Goal: Task Accomplishment & Management: Complete application form

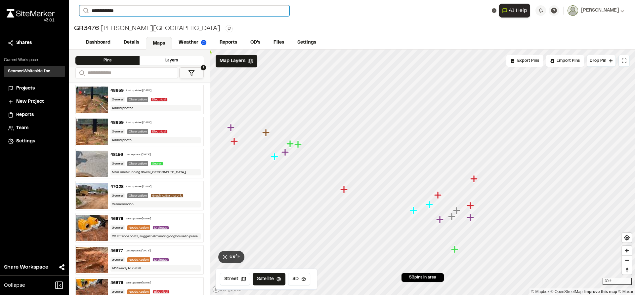
click at [128, 8] on input "**********" at bounding box center [184, 10] width 210 height 11
type input "*"
type input "**********"
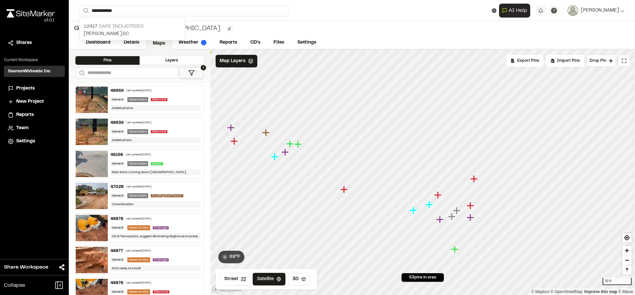
click at [119, 29] on p "12417 Safe Industries" at bounding box center [132, 26] width 97 height 8
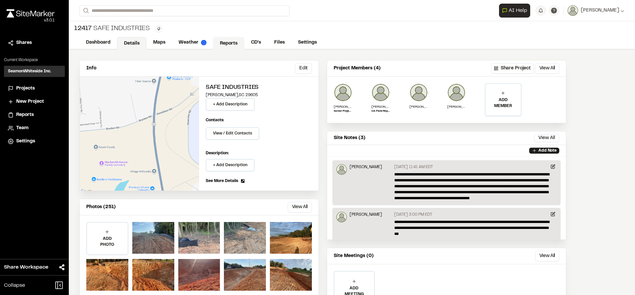
click at [223, 46] on link "Reports" at bounding box center [228, 43] width 31 height 13
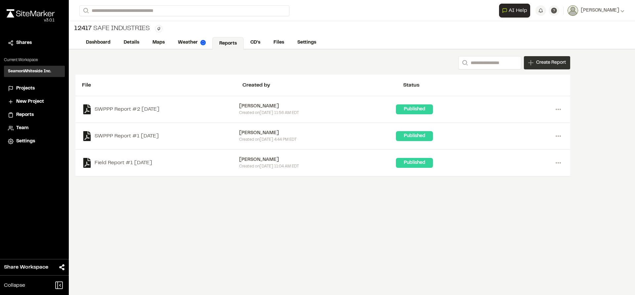
click at [555, 59] on span "Create Report" at bounding box center [551, 62] width 30 height 7
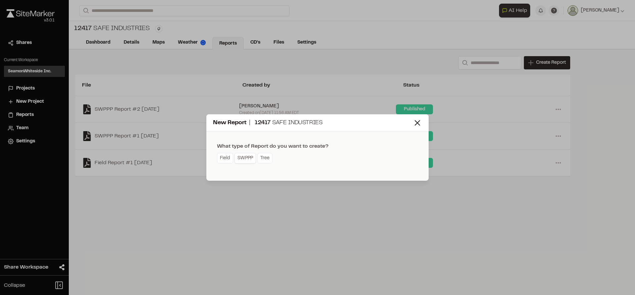
click at [241, 158] on link "SWPPP" at bounding box center [244, 158] width 21 height 11
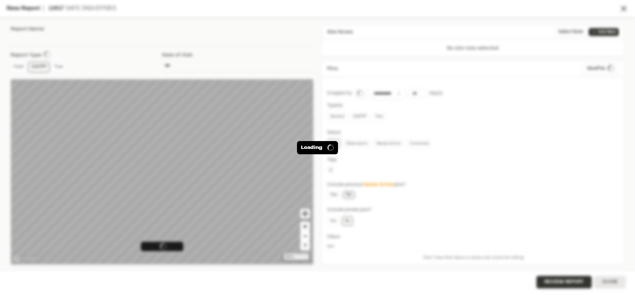
type input "**********"
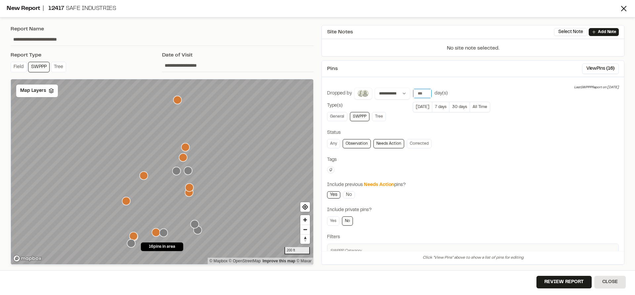
click at [419, 96] on input "number" at bounding box center [422, 93] width 19 height 9
click at [421, 107] on button "[DATE]" at bounding box center [421, 107] width 19 height 11
click at [29, 96] on div "Map Layers" at bounding box center [37, 91] width 42 height 13
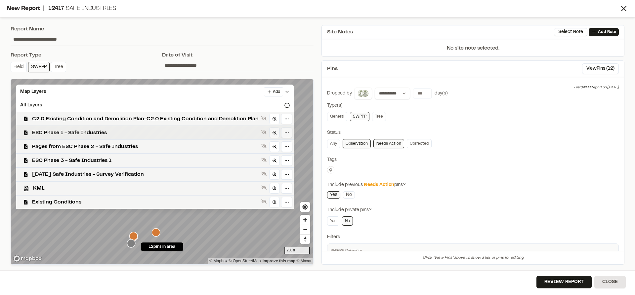
click at [55, 132] on span "ESC Phase 1 - Safe Industries" at bounding box center [145, 133] width 226 height 8
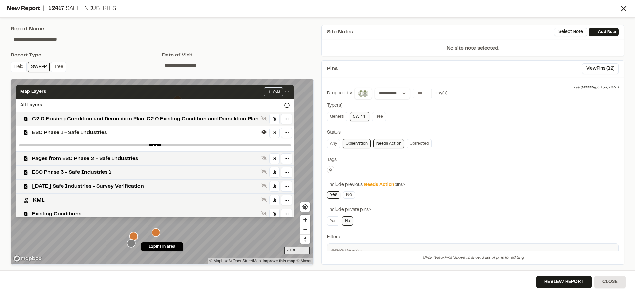
click at [290, 93] on icon at bounding box center [286, 91] width 5 height 5
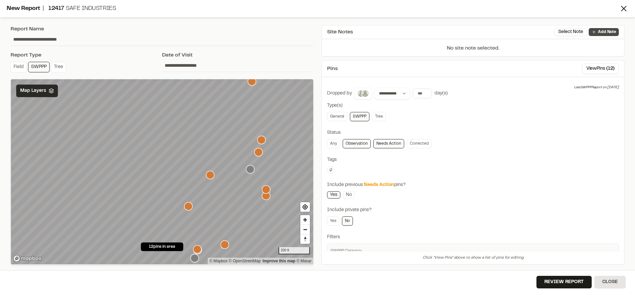
click at [607, 31] on p "Add Note" at bounding box center [607, 32] width 18 height 6
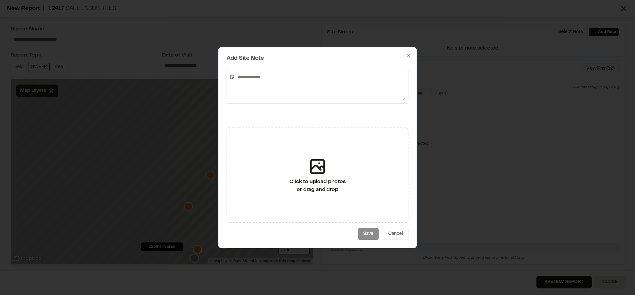
click at [317, 85] on textarea at bounding box center [320, 86] width 171 height 29
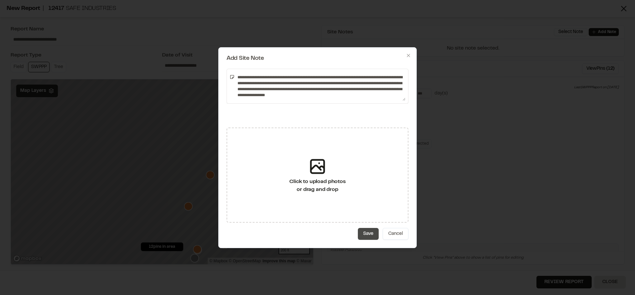
type textarea "**********"
click at [366, 230] on button "Save" at bounding box center [368, 234] width 21 height 12
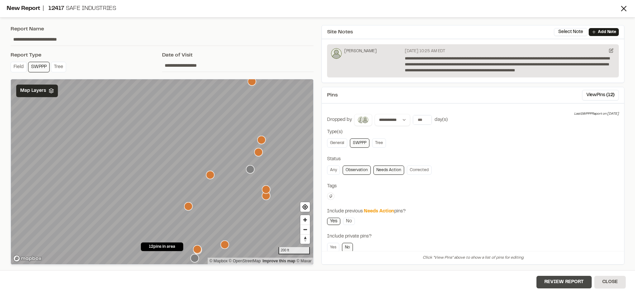
click at [553, 281] on button "Review Report" at bounding box center [563, 282] width 55 height 13
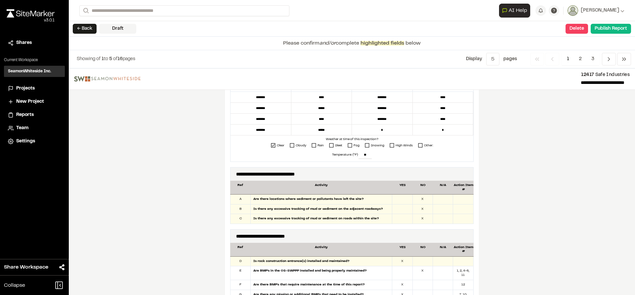
scroll to position [297, 0]
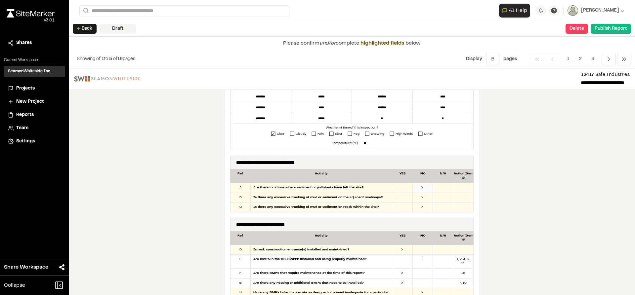
click at [421, 186] on div "X" at bounding box center [422, 188] width 20 height 10
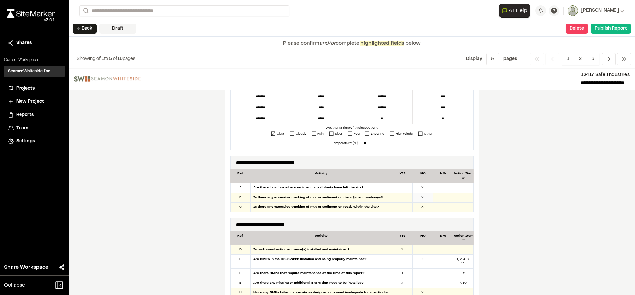
click at [421, 195] on div "X" at bounding box center [422, 198] width 20 height 10
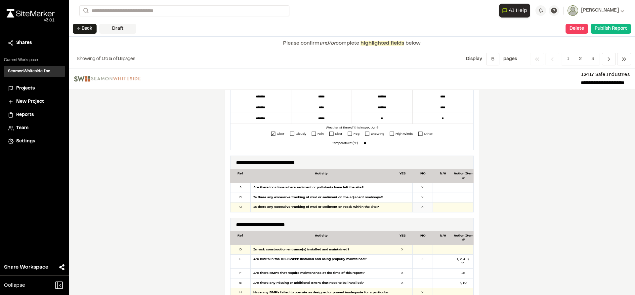
click at [421, 203] on div "X" at bounding box center [422, 208] width 20 height 10
click at [439, 208] on div at bounding box center [443, 208] width 20 height 10
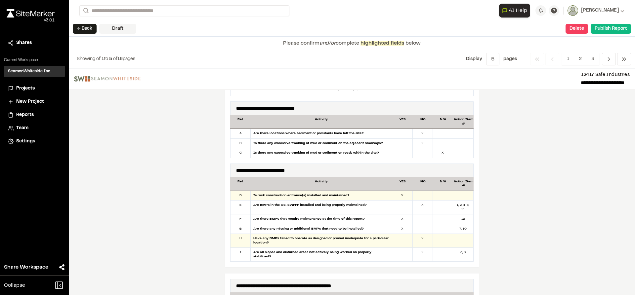
scroll to position [364, 0]
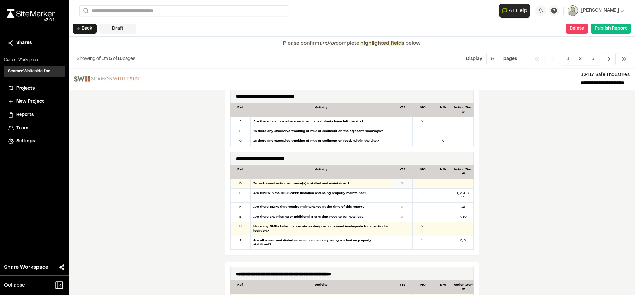
click at [399, 185] on div "X" at bounding box center [402, 184] width 20 height 10
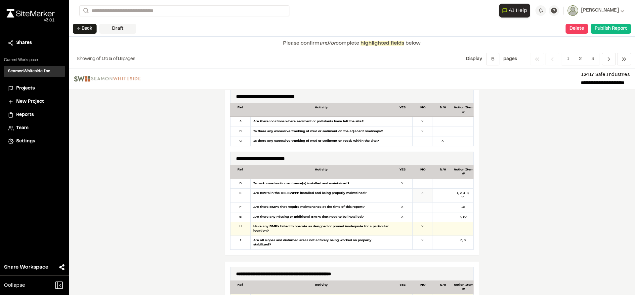
click at [422, 196] on div "X" at bounding box center [422, 196] width 20 height 14
click at [441, 208] on div at bounding box center [443, 208] width 20 height 10
click at [403, 217] on div "X" at bounding box center [402, 218] width 20 height 10
click at [419, 229] on div "X" at bounding box center [422, 229] width 20 height 14
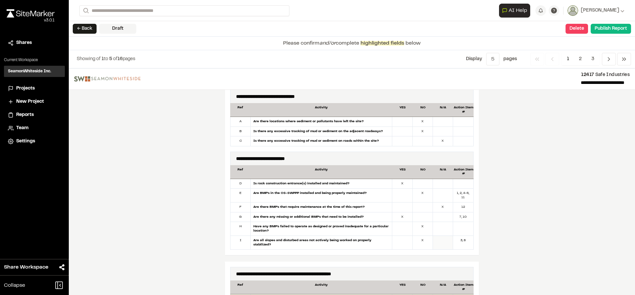
click at [439, 239] on div at bounding box center [443, 243] width 20 height 14
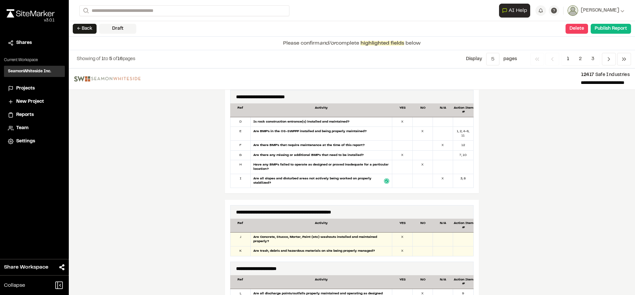
scroll to position [430, 0]
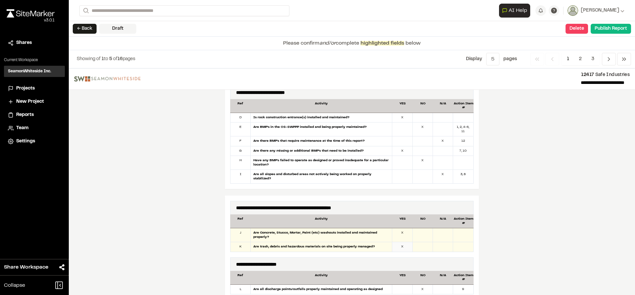
click at [403, 242] on div "X" at bounding box center [402, 247] width 20 height 10
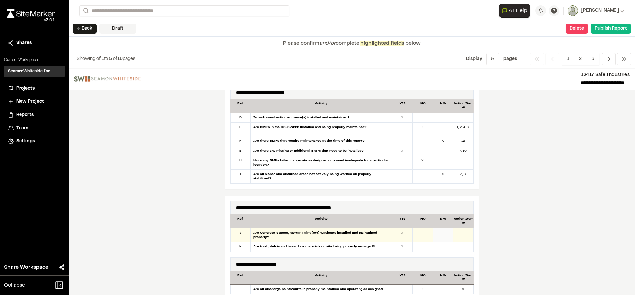
click at [439, 232] on div at bounding box center [443, 235] width 20 height 14
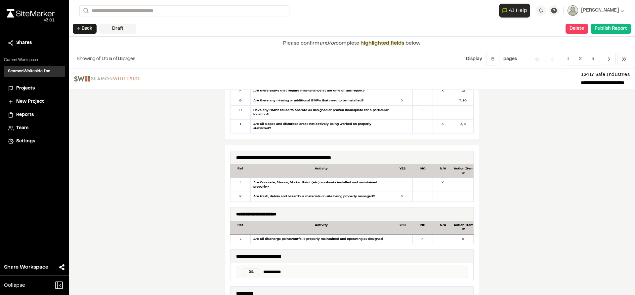
scroll to position [496, 0]
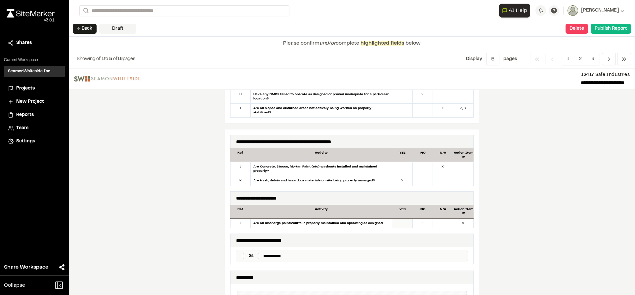
click at [403, 219] on div at bounding box center [402, 224] width 20 height 10
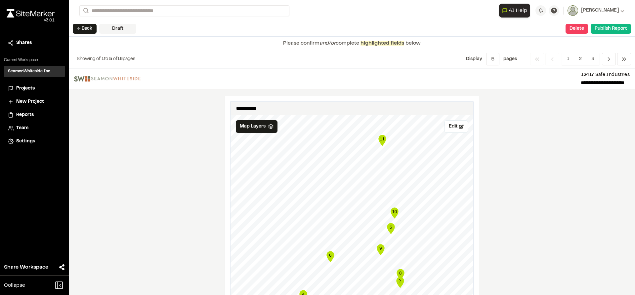
scroll to position [760, 0]
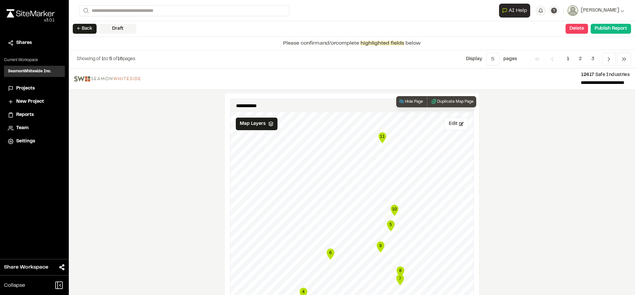
click at [455, 119] on button "Edit" at bounding box center [455, 124] width 23 height 13
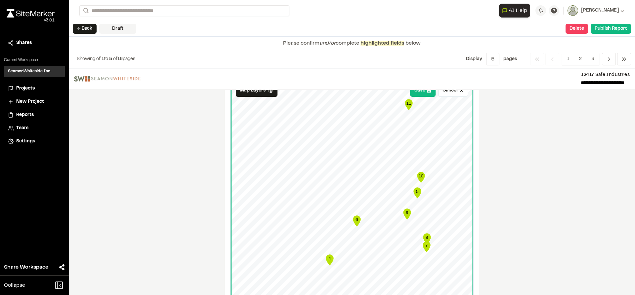
scroll to position [793, 0]
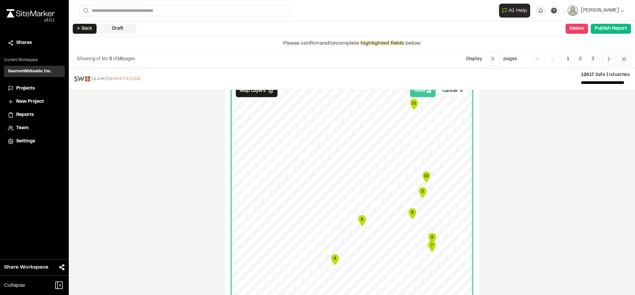
click at [422, 92] on button "Save" at bounding box center [422, 91] width 25 height 13
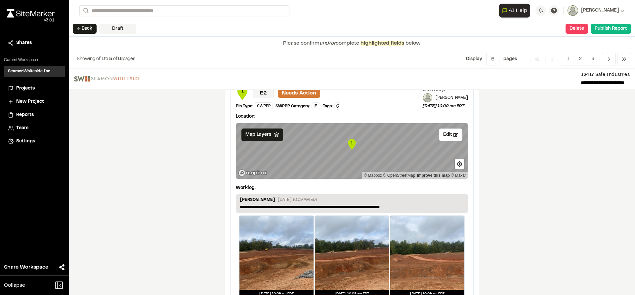
scroll to position [1091, 0]
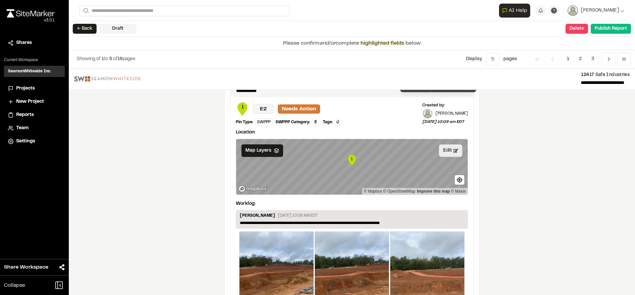
click at [442, 145] on button "Edit" at bounding box center [450, 150] width 23 height 13
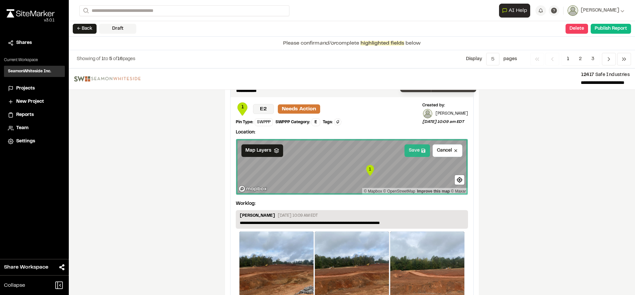
click at [408, 148] on button "Save" at bounding box center [416, 150] width 25 height 13
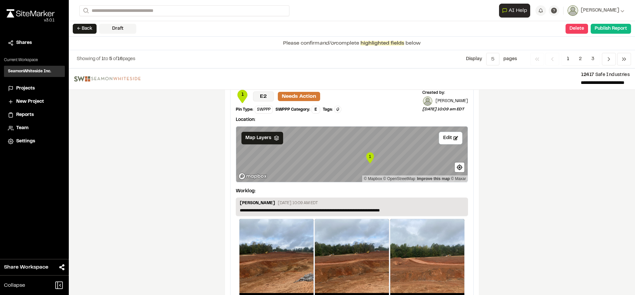
scroll to position [1124, 0]
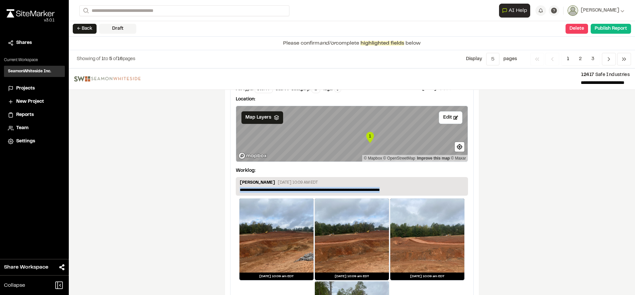
drag, startPoint x: 391, startPoint y: 188, endPoint x: 208, endPoint y: 187, distance: 182.4
click at [208, 187] on div "**********" at bounding box center [352, 181] width 566 height 227
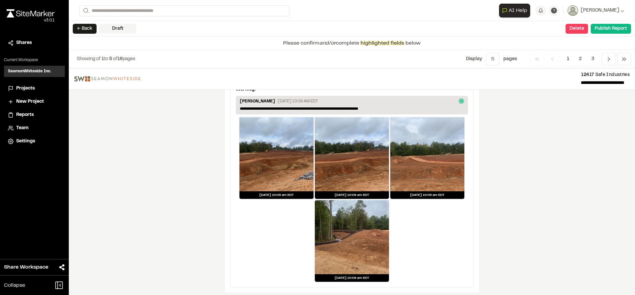
scroll to position [1206, 0]
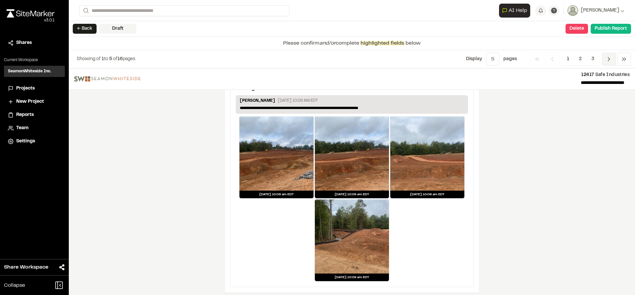
click at [607, 62] on span "Previous" at bounding box center [609, 59] width 14 height 13
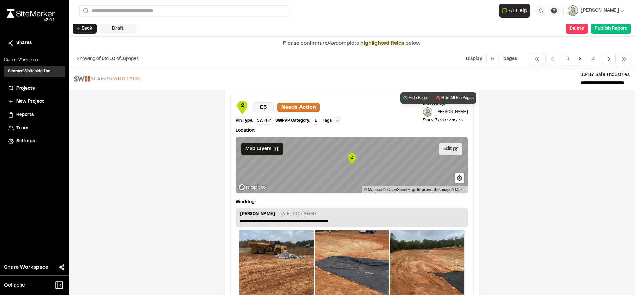
click at [443, 151] on button "Edit" at bounding box center [450, 149] width 23 height 13
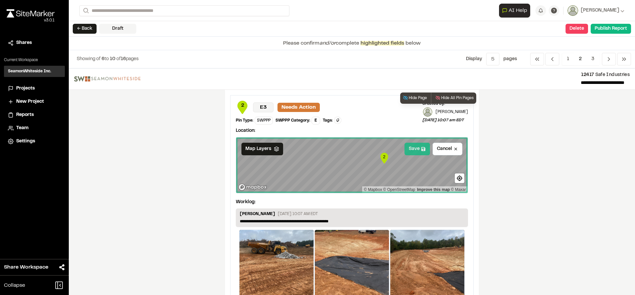
click at [409, 149] on button "Save" at bounding box center [416, 149] width 25 height 13
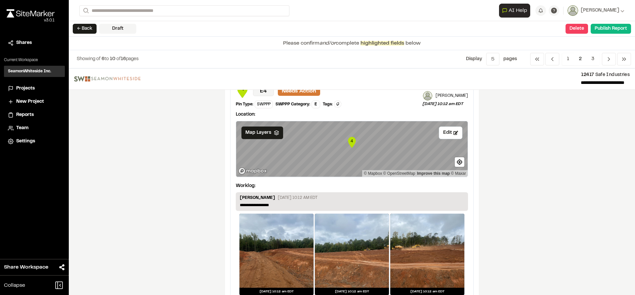
scroll to position [463, 0]
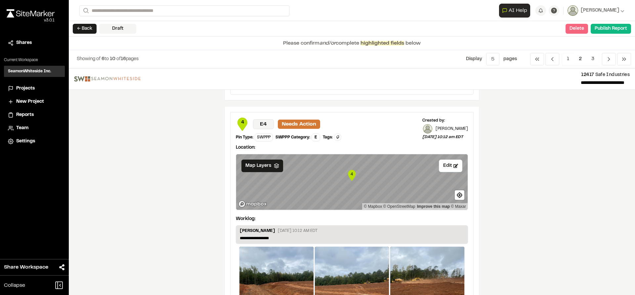
click at [581, 25] on button "Delete" at bounding box center [576, 29] width 22 height 10
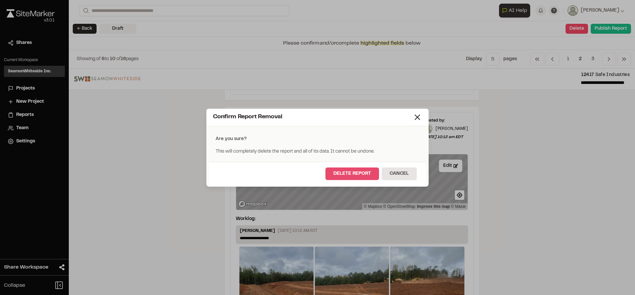
click at [363, 176] on button "Delete Report" at bounding box center [352, 174] width 54 height 13
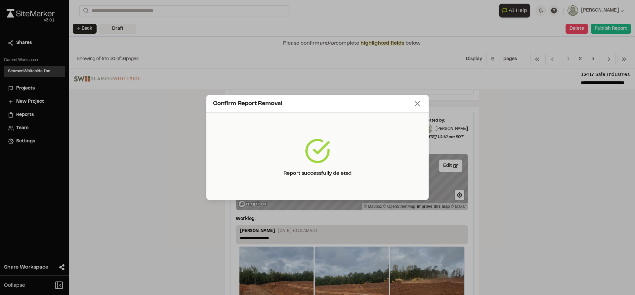
click at [419, 104] on icon at bounding box center [416, 103] width 9 height 9
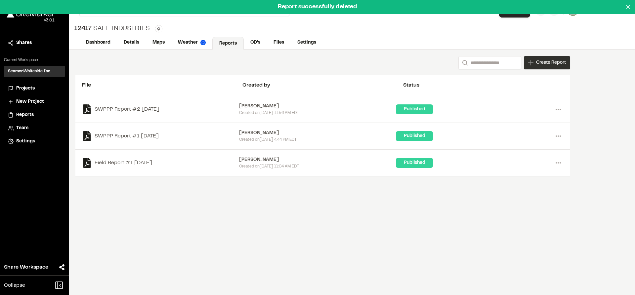
click at [554, 64] on span "Create Report" at bounding box center [551, 62] width 30 height 7
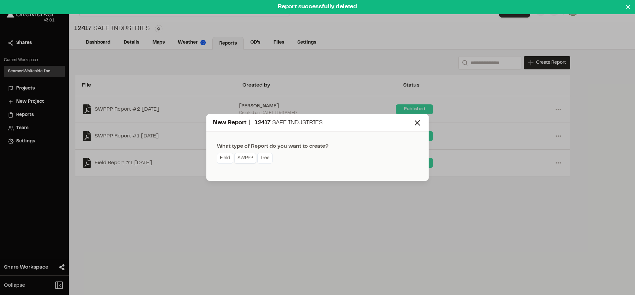
click at [241, 160] on link "SWPPP" at bounding box center [244, 158] width 21 height 11
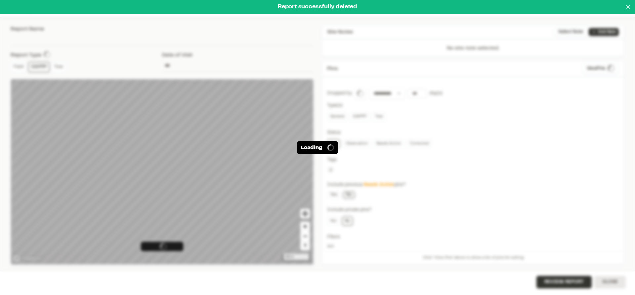
type input "**********"
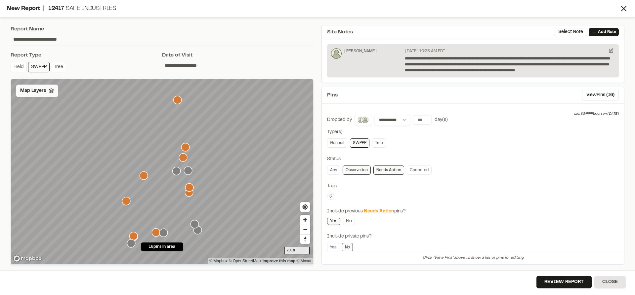
click at [43, 90] on span "Map Layers" at bounding box center [33, 90] width 26 height 7
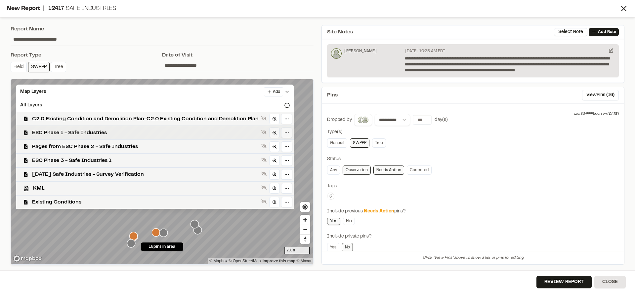
click at [62, 132] on span "ESC Phase 1 - Safe Industries" at bounding box center [145, 133] width 226 height 8
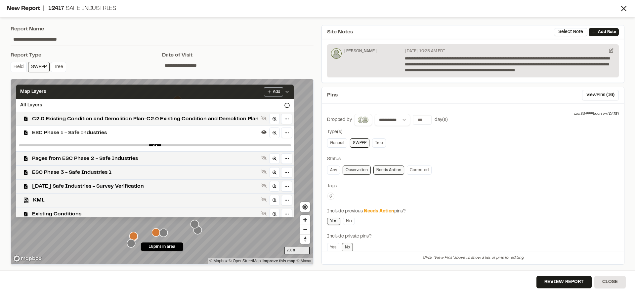
click at [290, 94] on icon at bounding box center [286, 91] width 5 height 5
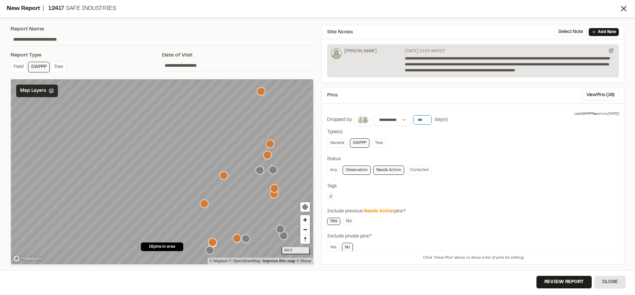
click at [421, 120] on input "number" at bounding box center [422, 119] width 19 height 9
click at [417, 131] on button "[DATE]" at bounding box center [421, 133] width 19 height 11
click at [590, 97] on button "View Pins ( 12 )" at bounding box center [600, 95] width 37 height 11
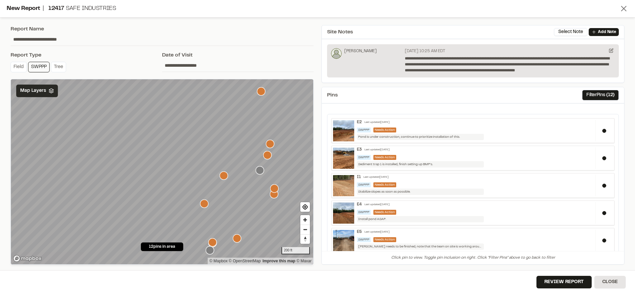
click at [622, 9] on icon at bounding box center [623, 8] width 9 height 9
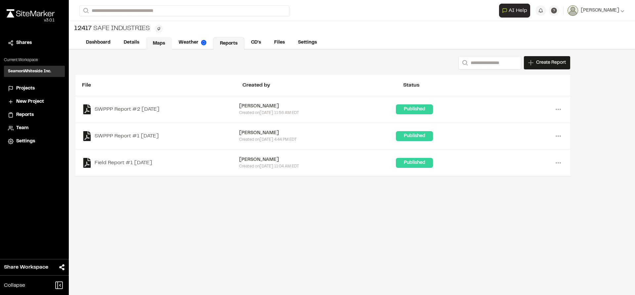
click at [159, 40] on link "Maps" at bounding box center [159, 43] width 26 height 13
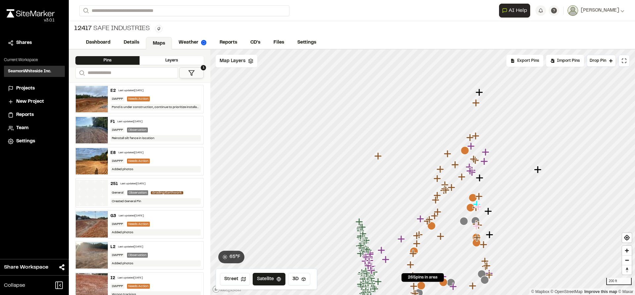
click at [196, 73] on button "1" at bounding box center [191, 72] width 24 height 11
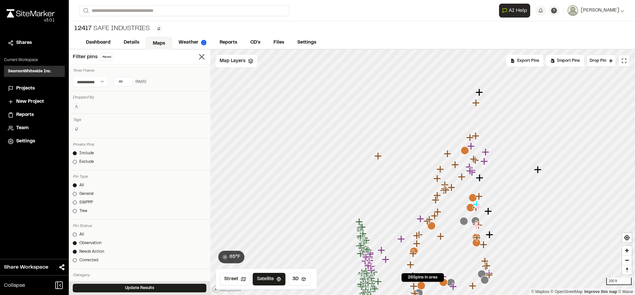
click at [75, 242] on div at bounding box center [75, 243] width 4 height 4
click at [75, 204] on div at bounding box center [75, 203] width 4 height 4
click at [102, 288] on button "Update Results" at bounding box center [140, 288] width 134 height 9
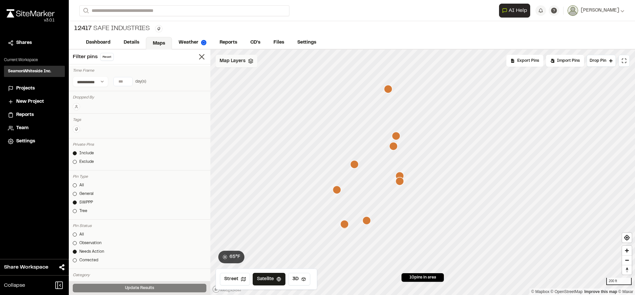
click at [233, 61] on span "Map Layers" at bounding box center [232, 61] width 26 height 7
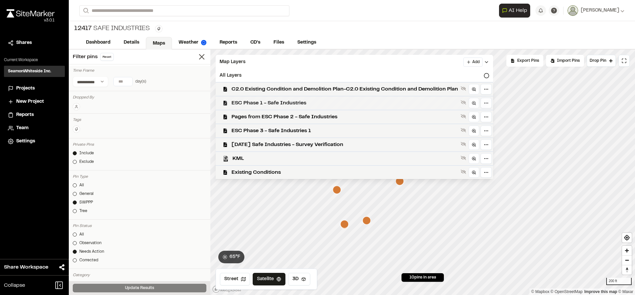
click at [245, 101] on span "ESC Phase 1 - Safe Industries" at bounding box center [344, 103] width 226 height 8
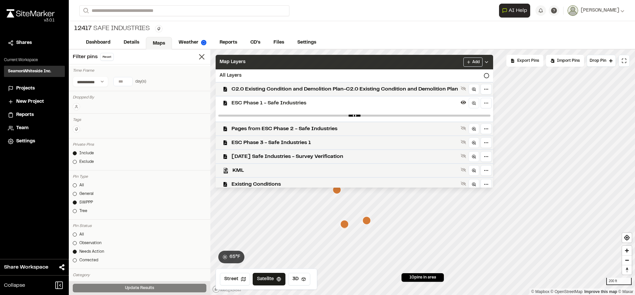
click at [489, 62] on icon at bounding box center [486, 61] width 5 height 5
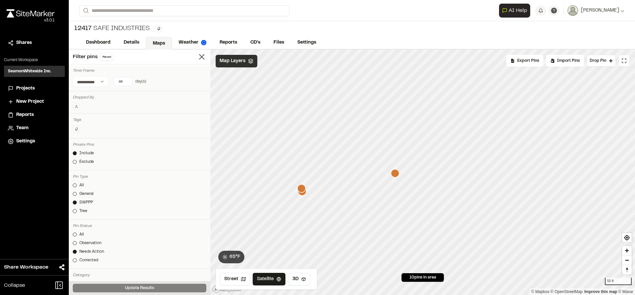
click at [396, 177] on icon "Map marker" at bounding box center [395, 173] width 9 height 9
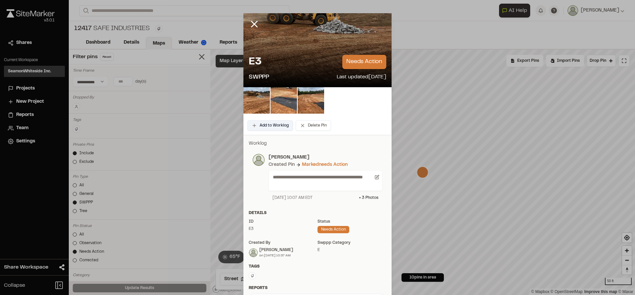
click at [280, 127] on button "Add to Worklog" at bounding box center [270, 125] width 46 height 11
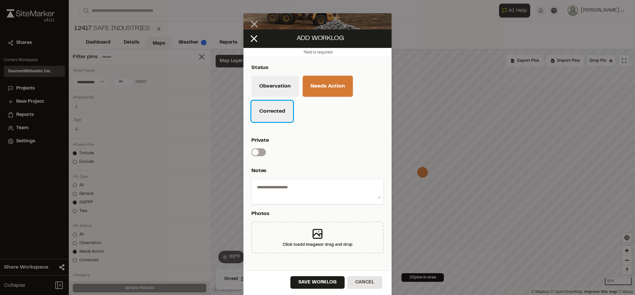
click at [282, 113] on button "Corrected" at bounding box center [272, 111] width 42 height 21
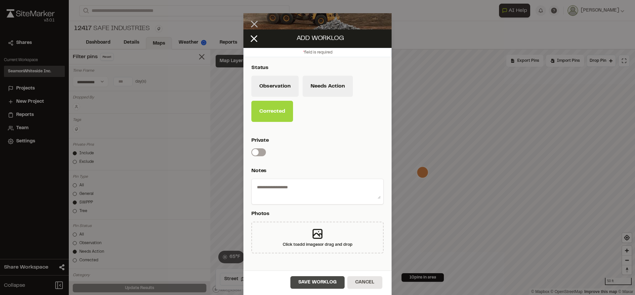
click at [316, 281] on button "Save Worklog" at bounding box center [317, 282] width 54 height 13
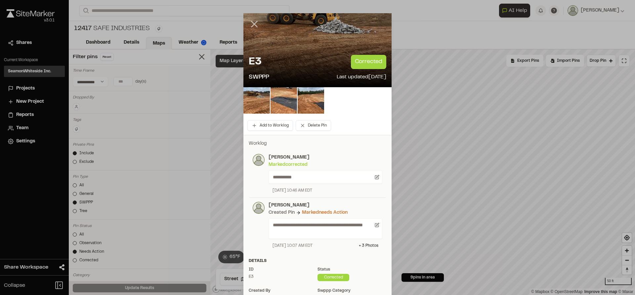
click at [252, 25] on line at bounding box center [255, 24] width 6 height 6
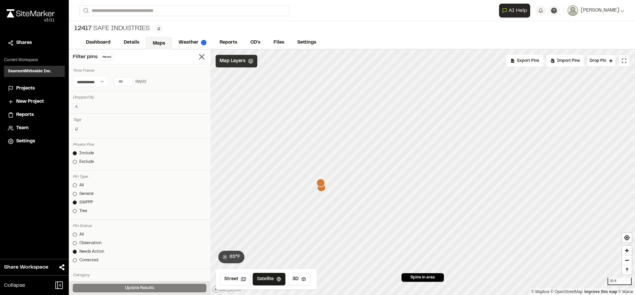
click at [319, 183] on icon "Map marker" at bounding box center [320, 183] width 8 height 8
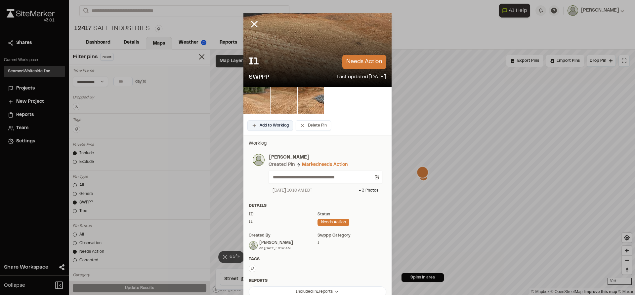
click at [271, 122] on button "Add to Worklog" at bounding box center [270, 125] width 46 height 11
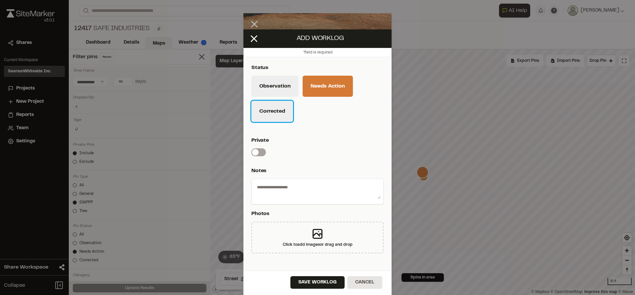
click at [264, 115] on button "Corrected" at bounding box center [272, 111] width 42 height 21
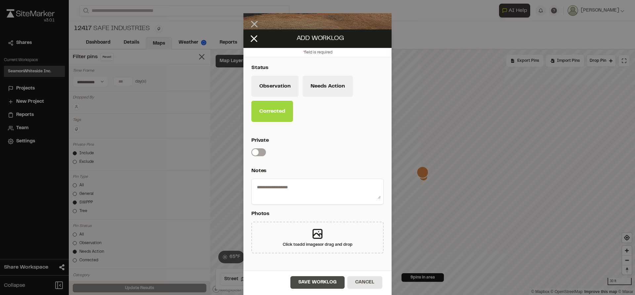
click at [327, 284] on button "Save Worklog" at bounding box center [317, 282] width 54 height 13
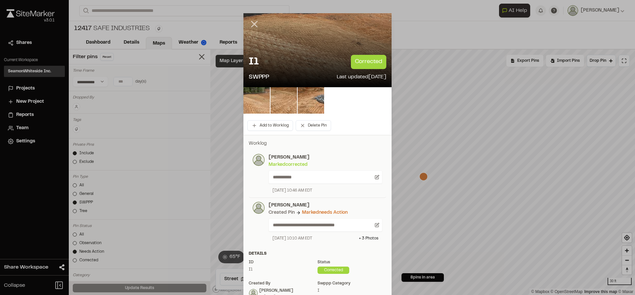
click at [253, 23] on icon at bounding box center [254, 24] width 11 height 11
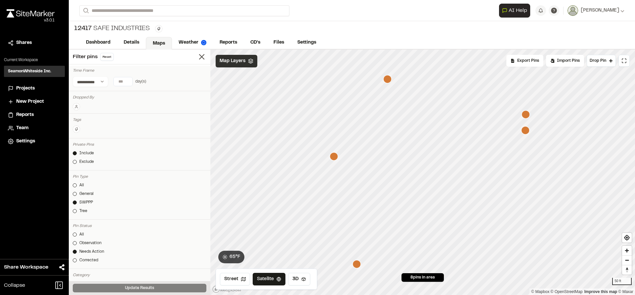
click at [528, 115] on icon "Map marker" at bounding box center [525, 114] width 8 height 8
click at [424, 188] on icon "Map marker" at bounding box center [422, 188] width 8 height 8
click at [405, 65] on icon "Map marker" at bounding box center [404, 65] width 8 height 8
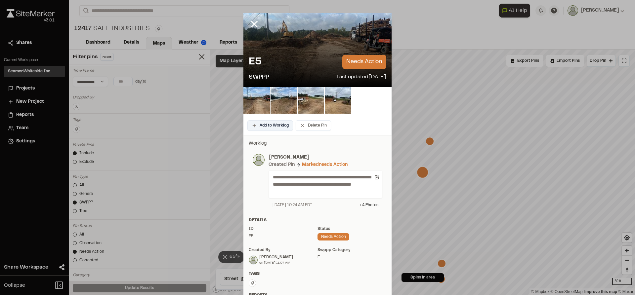
click at [278, 123] on button "Add to Worklog" at bounding box center [270, 125] width 46 height 11
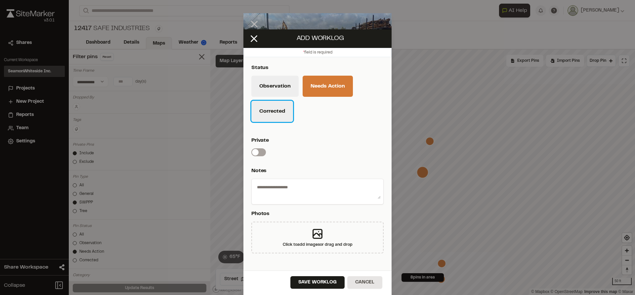
click at [277, 115] on button "Corrected" at bounding box center [272, 111] width 42 height 21
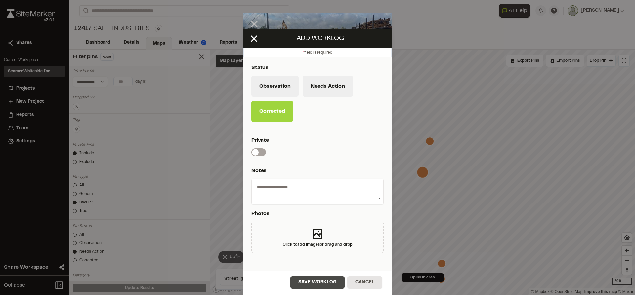
click at [311, 283] on button "Save Worklog" at bounding box center [317, 282] width 54 height 13
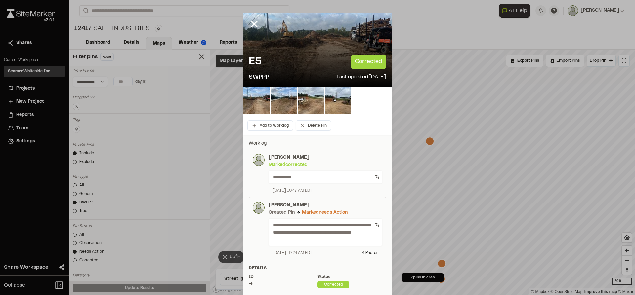
click at [252, 25] on line at bounding box center [255, 24] width 6 height 6
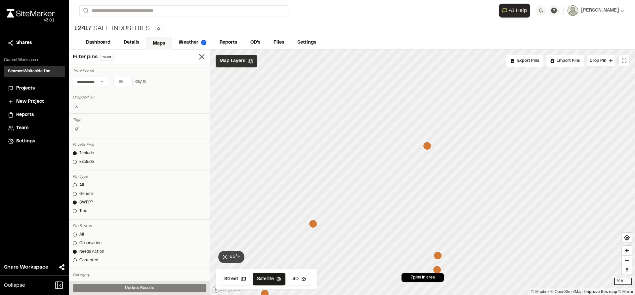
click at [312, 225] on icon "Map marker" at bounding box center [313, 224] width 8 height 8
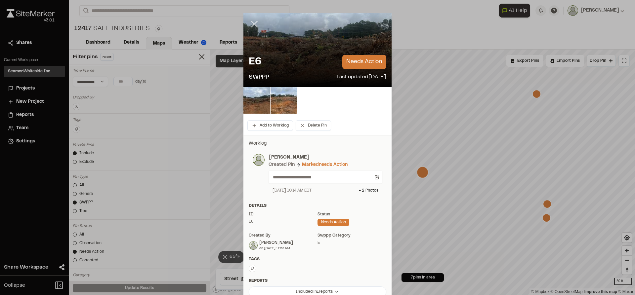
click at [251, 27] on icon at bounding box center [254, 24] width 11 height 11
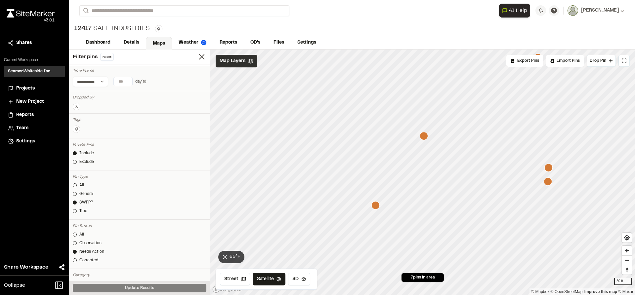
click at [376, 208] on icon "Map marker" at bounding box center [375, 205] width 8 height 8
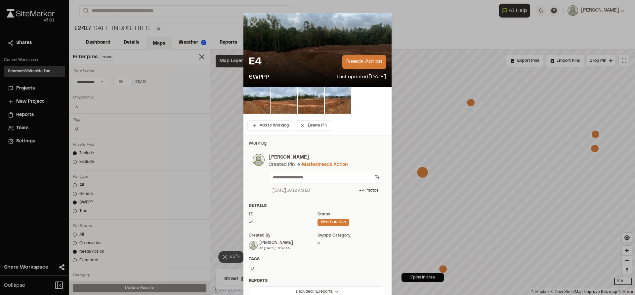
click at [251, 27] on icon at bounding box center [254, 24] width 11 height 11
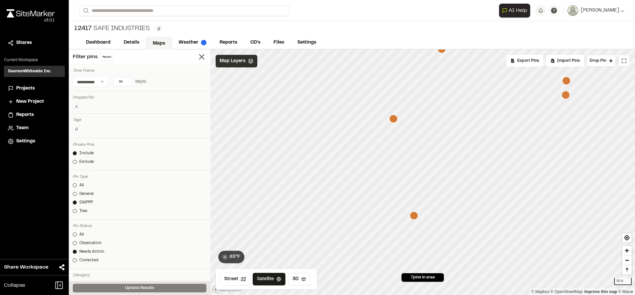
click at [414, 217] on icon "Map marker" at bounding box center [413, 216] width 8 height 8
click at [415, 217] on icon "Map marker" at bounding box center [413, 216] width 8 height 8
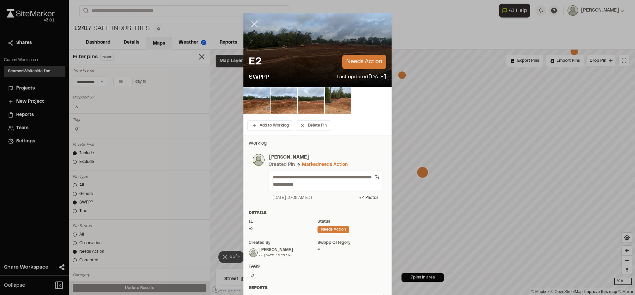
click at [253, 22] on icon at bounding box center [254, 24] width 11 height 11
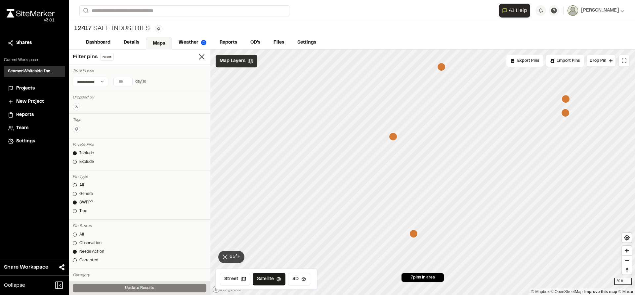
click at [395, 138] on icon "Map marker" at bounding box center [393, 137] width 8 height 8
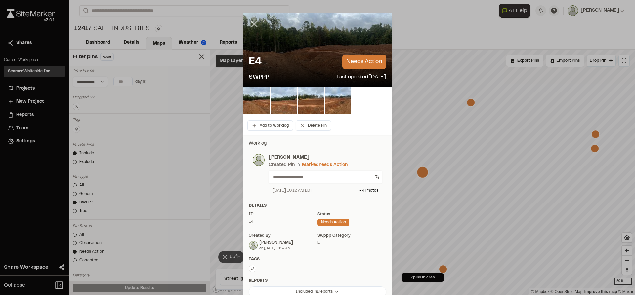
click at [253, 24] on icon at bounding box center [254, 24] width 11 height 11
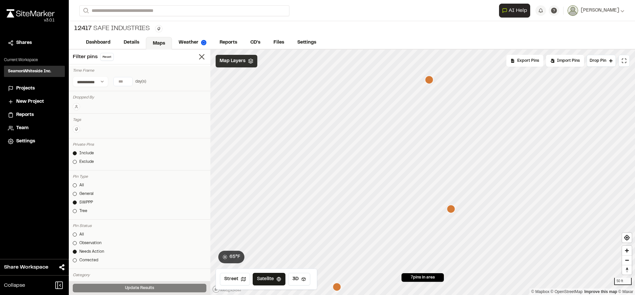
click at [451, 211] on icon "Map marker" at bounding box center [451, 209] width 8 height 8
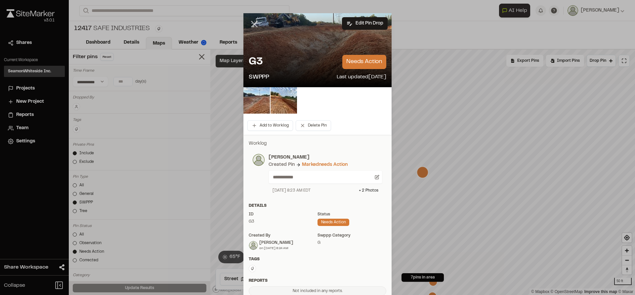
click at [254, 25] on icon at bounding box center [254, 24] width 11 height 11
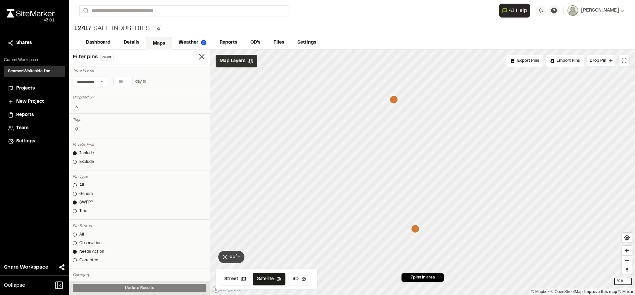
click at [394, 100] on icon "Map marker" at bounding box center [393, 100] width 8 height 8
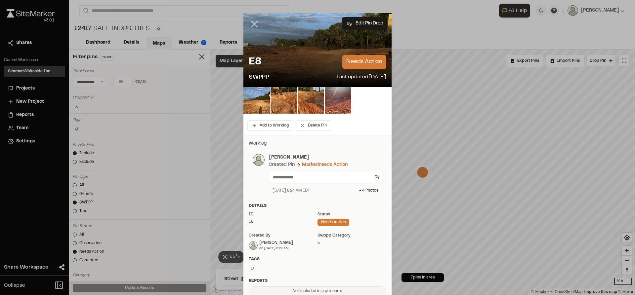
click at [253, 26] on line at bounding box center [255, 24] width 6 height 6
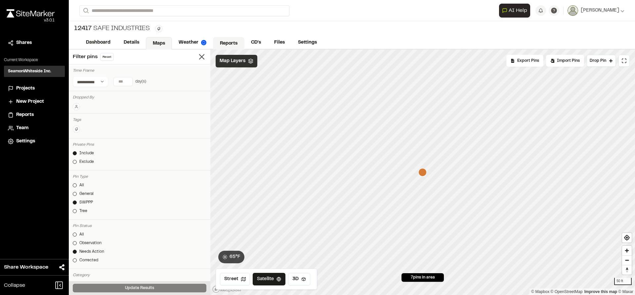
click at [221, 42] on link "Reports" at bounding box center [228, 43] width 31 height 13
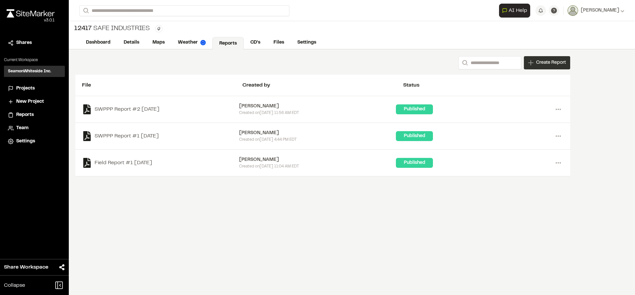
click at [557, 61] on span "Create Report" at bounding box center [551, 62] width 30 height 7
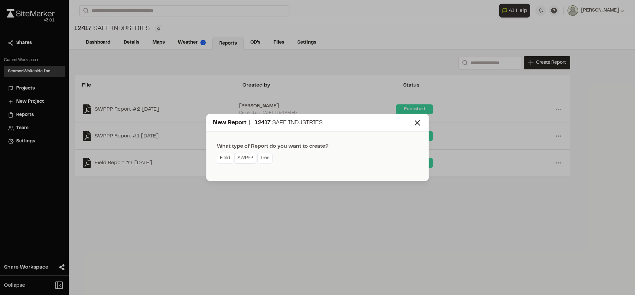
click at [243, 160] on link "SWPPP" at bounding box center [244, 158] width 21 height 11
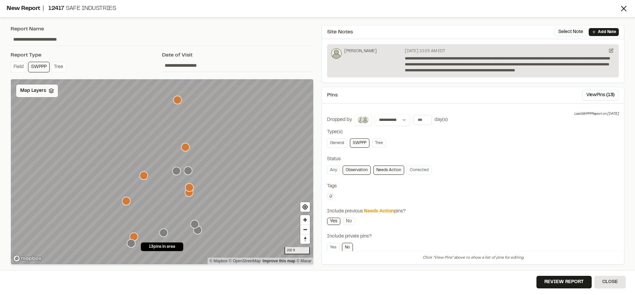
click at [54, 93] on div "Map Layers" at bounding box center [37, 91] width 42 height 13
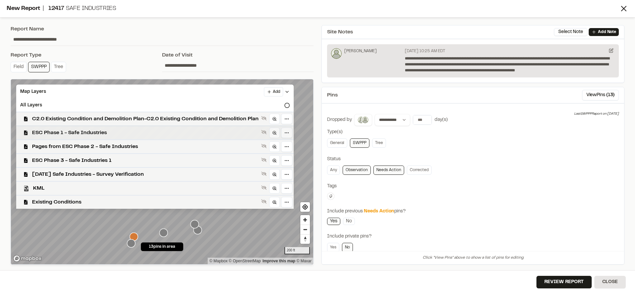
click at [63, 130] on span "ESC Phase 1 - Safe Industries" at bounding box center [145, 133] width 226 height 8
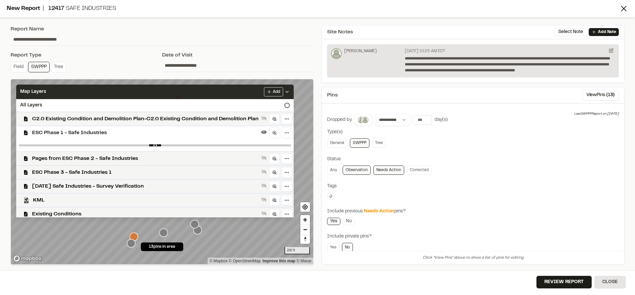
click at [287, 91] on icon at bounding box center [286, 91] width 5 height 5
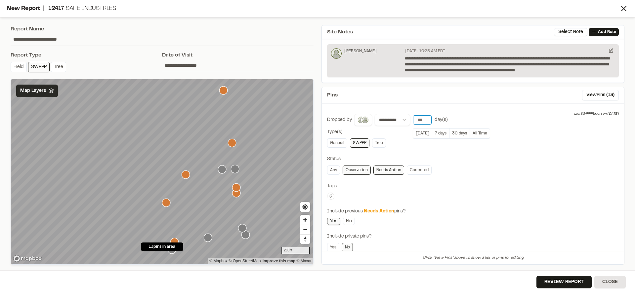
click at [419, 119] on input "*" at bounding box center [422, 119] width 19 height 9
click at [422, 135] on button "[DATE]" at bounding box center [421, 133] width 19 height 11
click at [585, 96] on button "View Pins ( 9 )" at bounding box center [601, 95] width 34 height 11
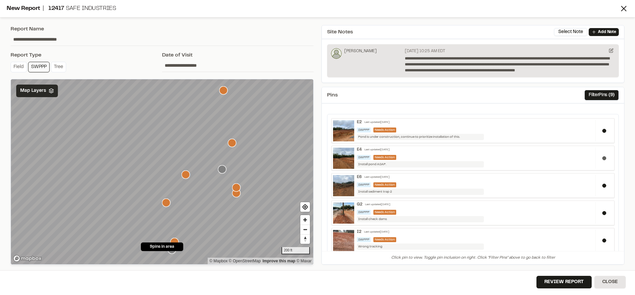
click at [597, 159] on div at bounding box center [604, 157] width 18 height 21
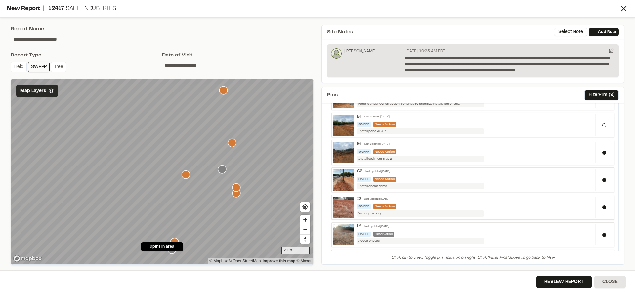
scroll to position [66, 0]
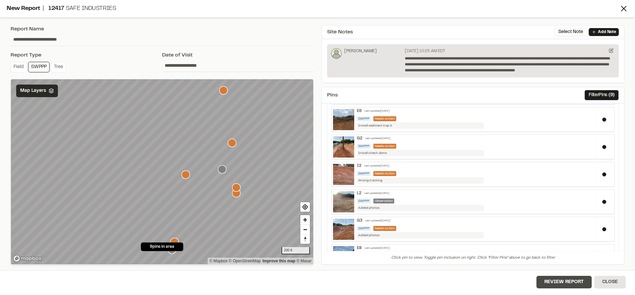
click at [561, 281] on button "Review Report" at bounding box center [563, 282] width 55 height 13
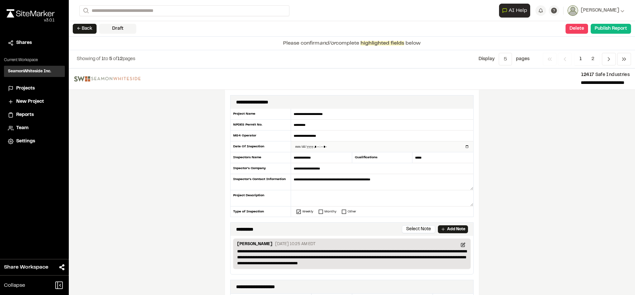
click at [347, 145] on input "datetime-local" at bounding box center [382, 146] width 182 height 11
click at [464, 147] on input "datetime-local" at bounding box center [382, 146] width 182 height 11
click at [511, 199] on div "**********" at bounding box center [352, 181] width 566 height 227
click at [375, 146] on input "datetime-local" at bounding box center [382, 146] width 182 height 11
click at [464, 147] on input "datetime-local" at bounding box center [382, 146] width 182 height 11
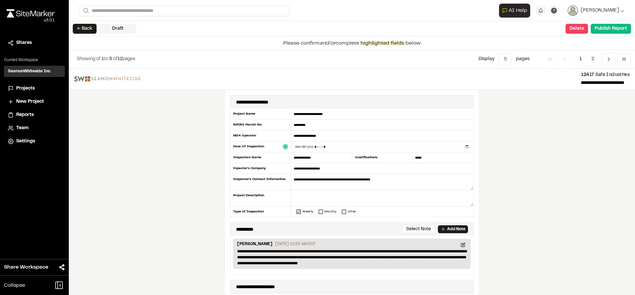
type input "**********"
click at [496, 152] on div "**********" at bounding box center [352, 181] width 566 height 227
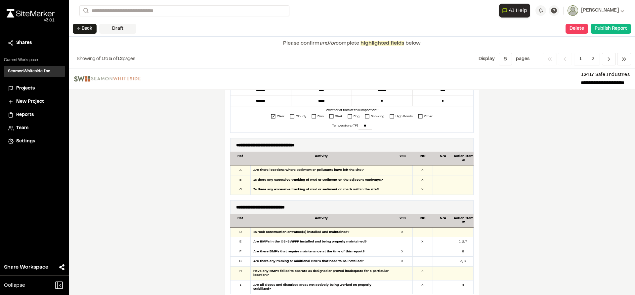
scroll to position [331, 0]
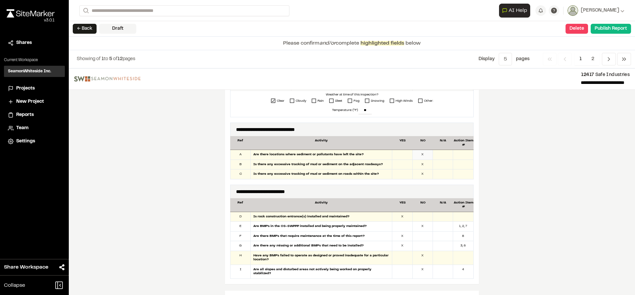
click at [420, 156] on div "X" at bounding box center [422, 155] width 20 height 10
click at [421, 164] on div "X" at bounding box center [422, 165] width 20 height 10
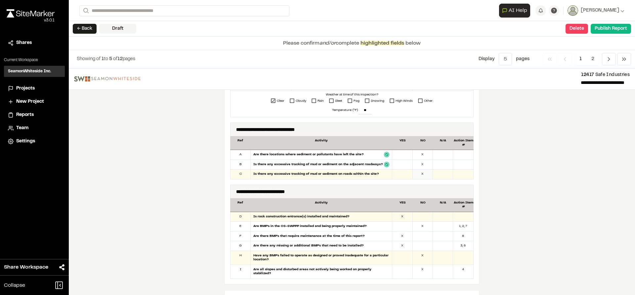
click at [419, 173] on div "X" at bounding box center [422, 175] width 20 height 10
click at [399, 221] on div "X" at bounding box center [402, 217] width 20 height 10
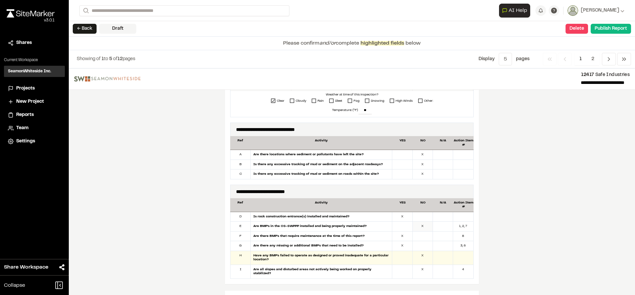
click at [417, 227] on div "X" at bounding box center [422, 227] width 20 height 10
click at [400, 238] on div "X" at bounding box center [402, 237] width 20 height 10
click at [400, 244] on div "X" at bounding box center [402, 246] width 20 height 10
click at [420, 254] on div "X" at bounding box center [422, 258] width 20 height 14
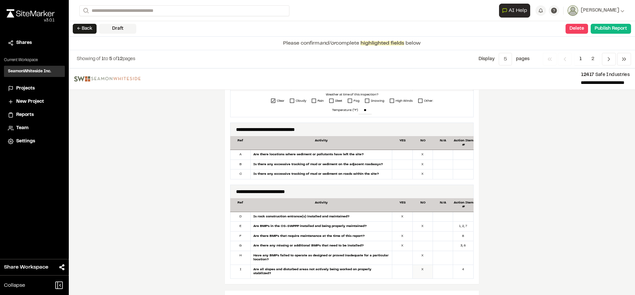
click at [419, 267] on div "X" at bounding box center [422, 272] width 20 height 14
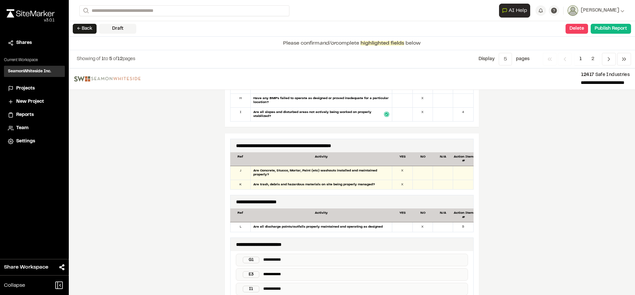
scroll to position [496, 0]
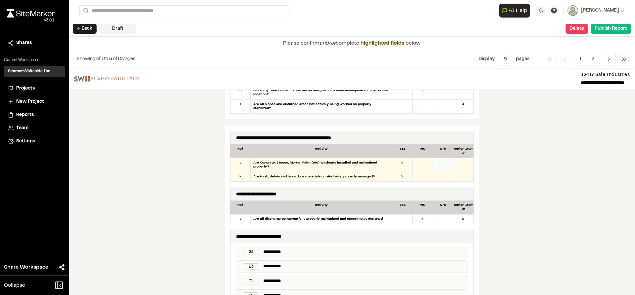
click at [437, 164] on div at bounding box center [443, 165] width 20 height 14
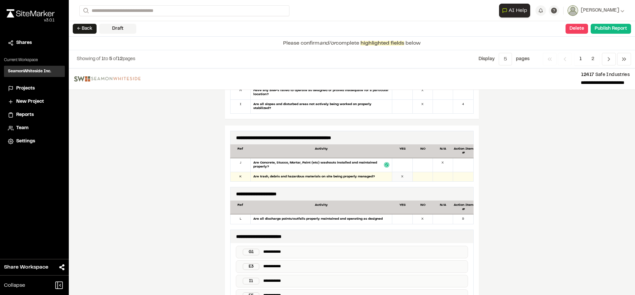
click at [404, 173] on div "X" at bounding box center [402, 177] width 20 height 10
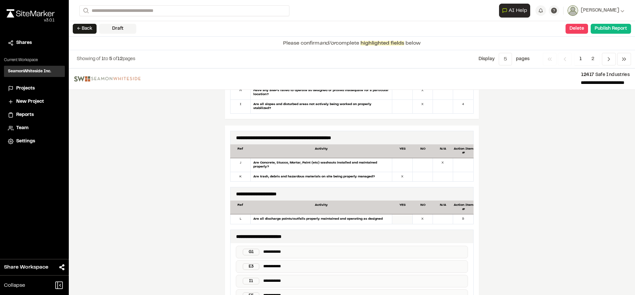
click at [405, 217] on div at bounding box center [402, 219] width 20 height 10
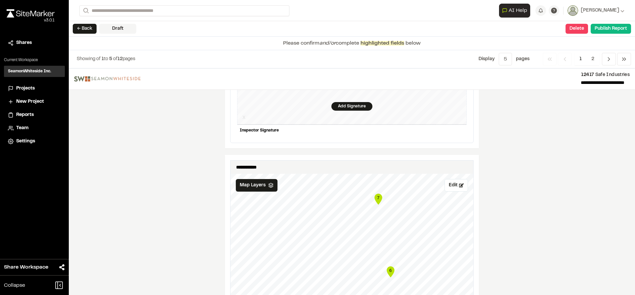
scroll to position [793, 0]
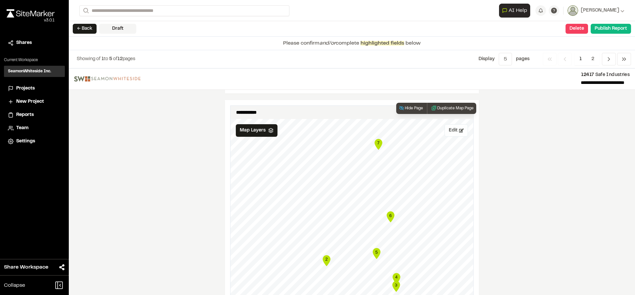
click at [452, 126] on button "Edit" at bounding box center [455, 130] width 23 height 13
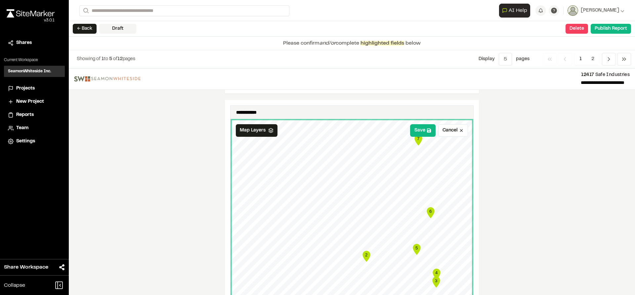
scroll to position [826, 0]
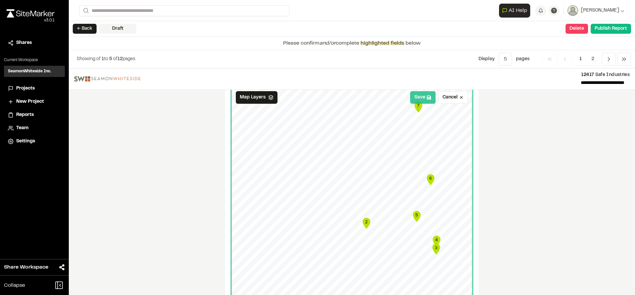
click at [419, 97] on button "Save" at bounding box center [422, 97] width 25 height 13
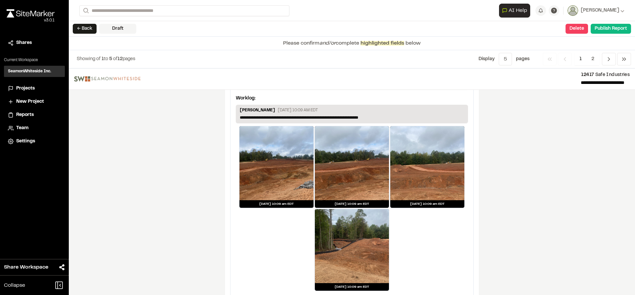
scroll to position [1245, 0]
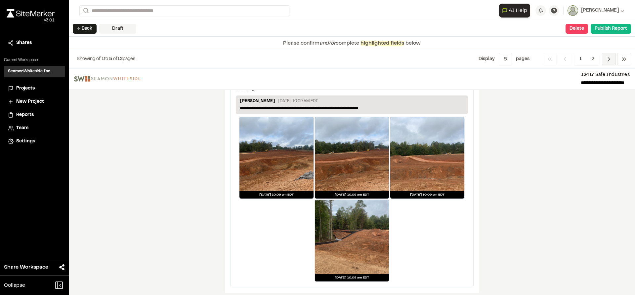
click at [605, 60] on icon "Navigation" at bounding box center [608, 59] width 7 height 7
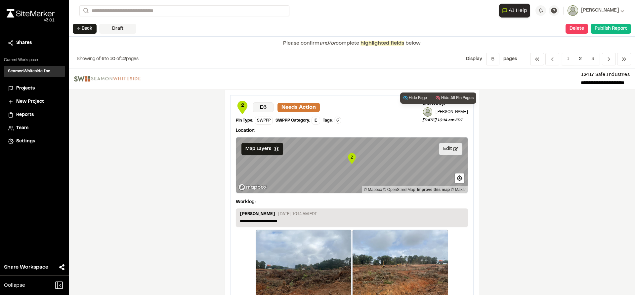
click at [445, 152] on button "Edit" at bounding box center [450, 149] width 23 height 13
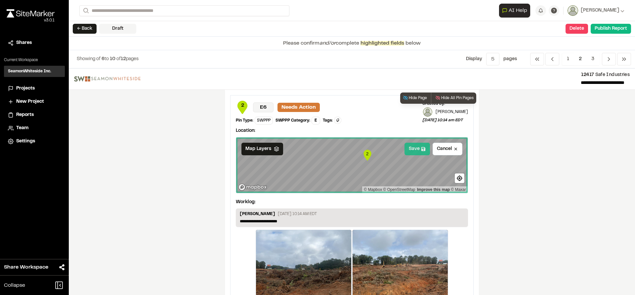
click at [409, 149] on button "Save" at bounding box center [416, 149] width 25 height 13
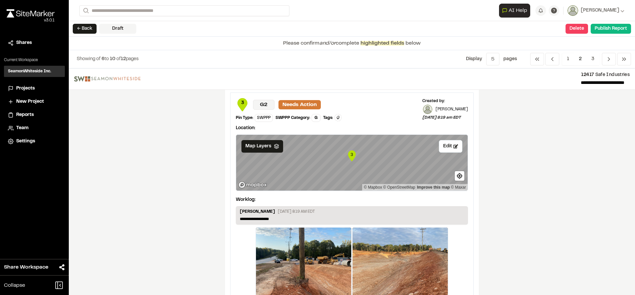
scroll to position [264, 0]
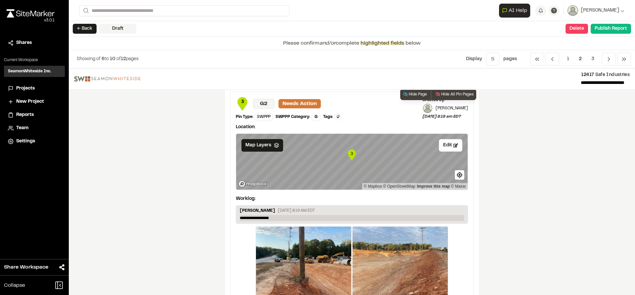
click at [278, 217] on p "**********" at bounding box center [352, 218] width 224 height 6
click at [443, 147] on button "Edit" at bounding box center [450, 145] width 23 height 13
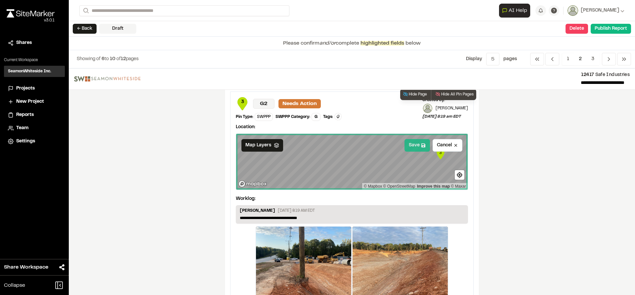
click at [421, 147] on icon at bounding box center [423, 145] width 4 height 4
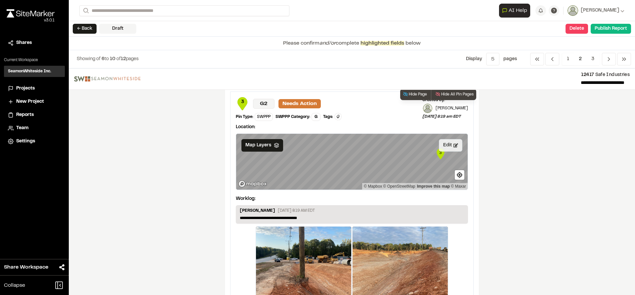
click at [441, 145] on button "Edit" at bounding box center [450, 145] width 23 height 13
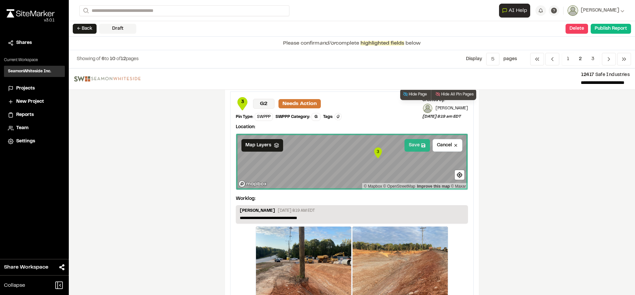
click at [415, 148] on button "Save" at bounding box center [416, 145] width 25 height 13
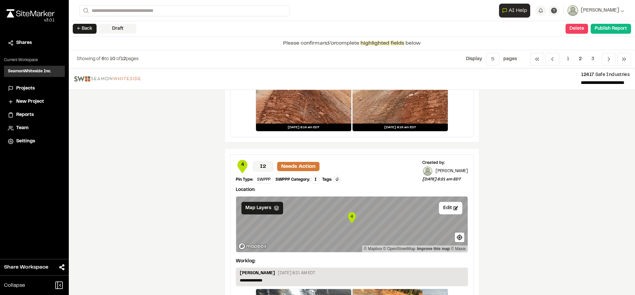
scroll to position [496, 0]
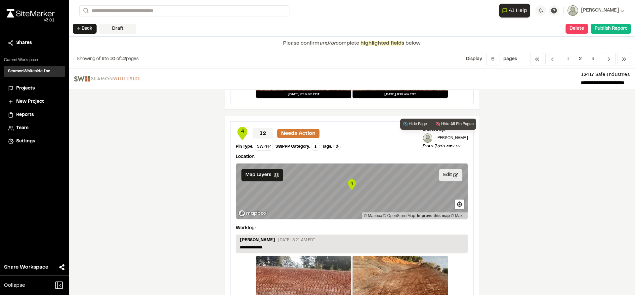
click at [447, 175] on button "Edit" at bounding box center [450, 175] width 23 height 13
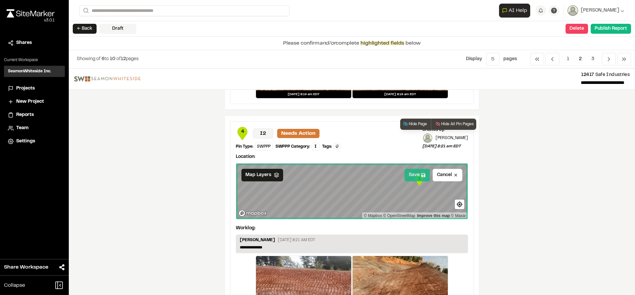
click at [410, 176] on button "Save" at bounding box center [416, 175] width 25 height 13
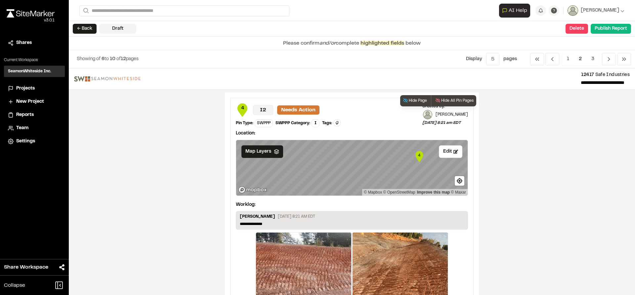
scroll to position [529, 0]
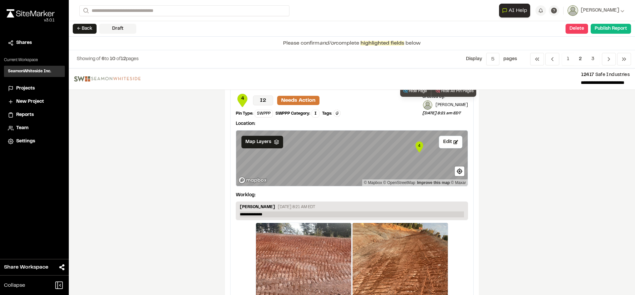
click at [268, 215] on p "**********" at bounding box center [352, 215] width 224 height 6
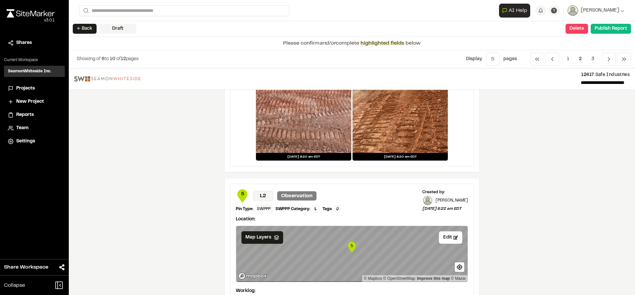
scroll to position [727, 0]
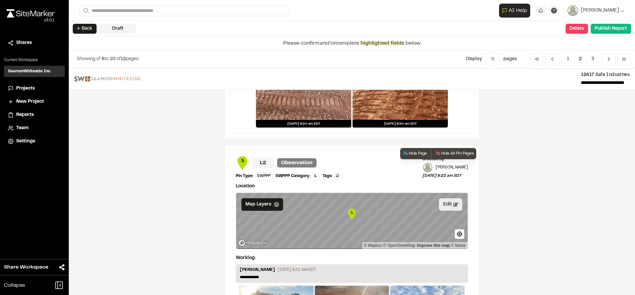
click at [454, 206] on icon at bounding box center [455, 205] width 5 height 4
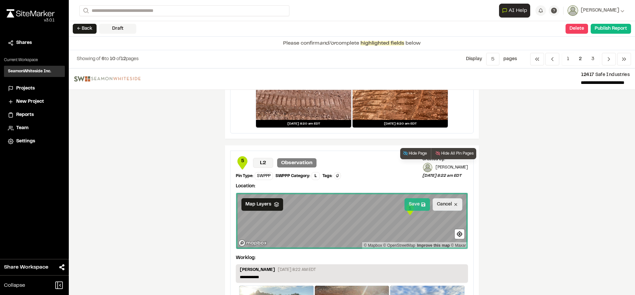
click at [417, 204] on button "Save" at bounding box center [416, 204] width 25 height 13
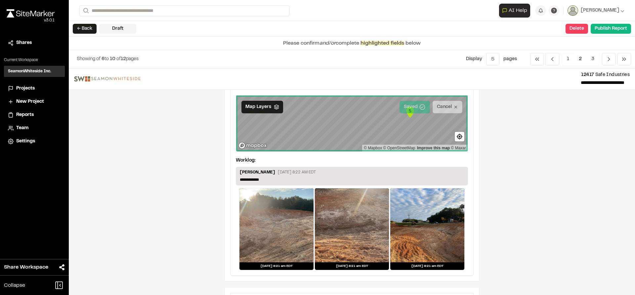
scroll to position [826, 0]
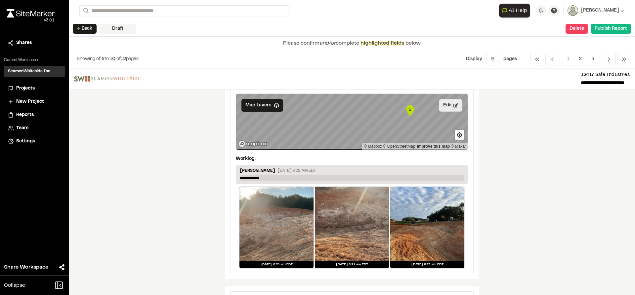
click at [283, 179] on p "**********" at bounding box center [352, 178] width 224 height 6
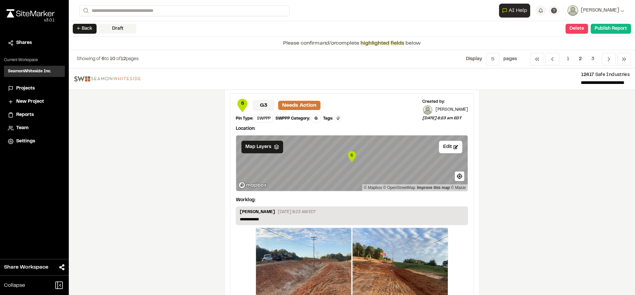
scroll to position [1058, 0]
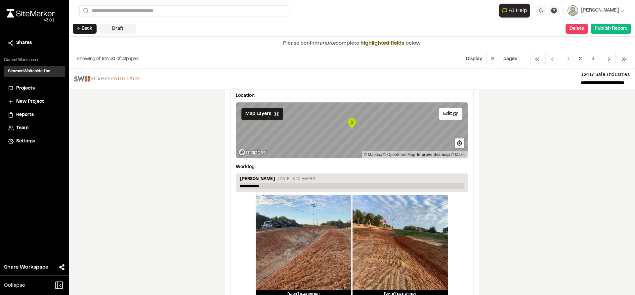
click at [266, 186] on p "**********" at bounding box center [352, 186] width 224 height 6
click at [439, 113] on button "Edit" at bounding box center [450, 114] width 23 height 13
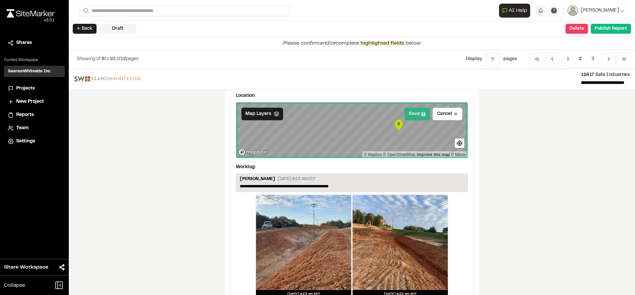
click at [412, 117] on button "Save" at bounding box center [416, 114] width 25 height 13
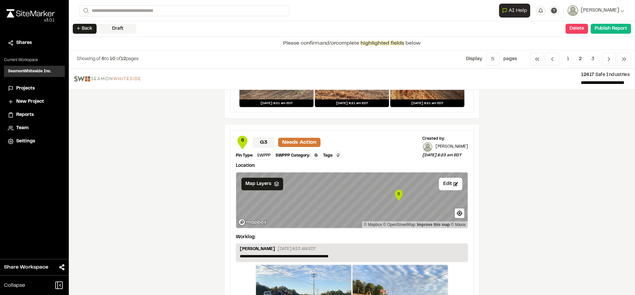
scroll to position [1078, 0]
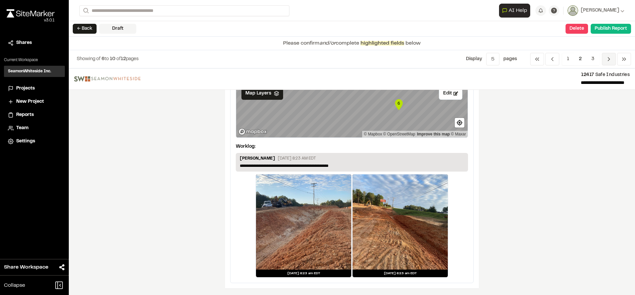
click at [606, 63] on span "Previous" at bounding box center [609, 59] width 14 height 13
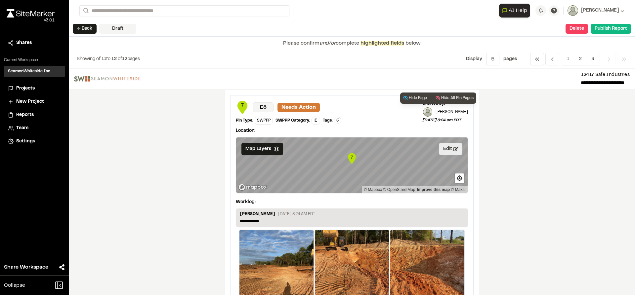
click at [453, 151] on icon at bounding box center [455, 149] width 5 height 4
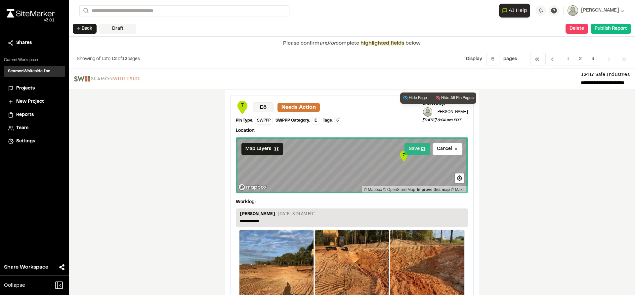
click at [409, 151] on button "Save" at bounding box center [416, 149] width 25 height 13
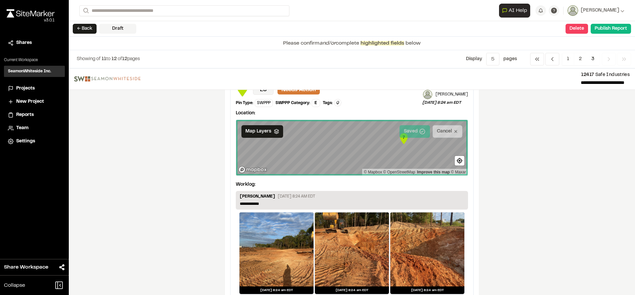
scroll to position [33, 0]
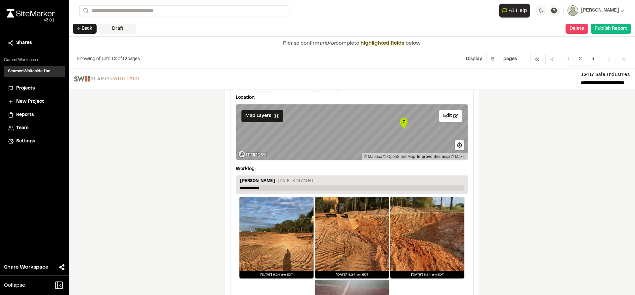
click at [279, 185] on p "**********" at bounding box center [352, 188] width 224 height 6
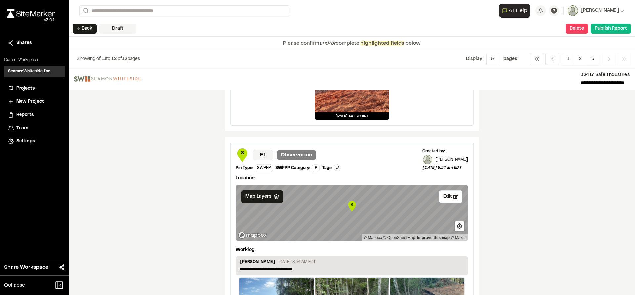
scroll to position [331, 0]
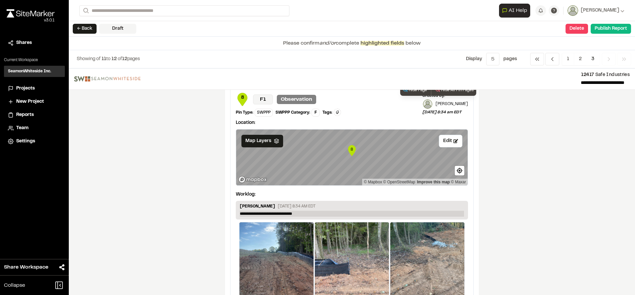
click at [300, 212] on p "**********" at bounding box center [352, 214] width 224 height 6
click at [297, 215] on p "**********" at bounding box center [352, 214] width 224 height 6
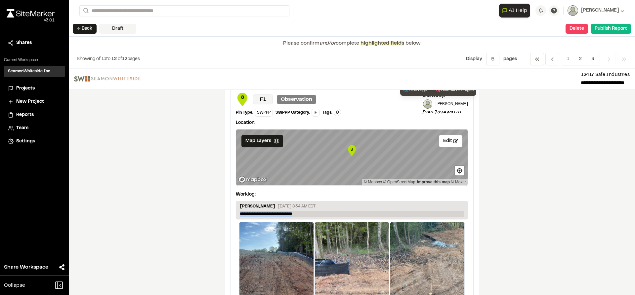
click at [297, 215] on p "**********" at bounding box center [352, 214] width 224 height 6
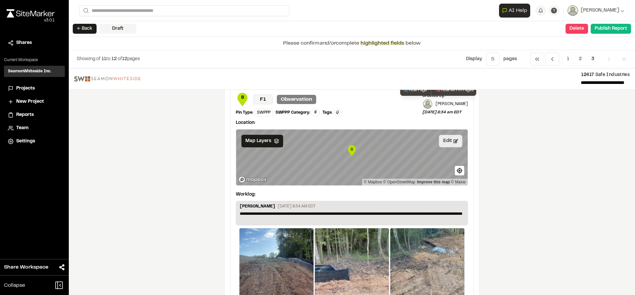
click at [441, 145] on button "Edit" at bounding box center [450, 141] width 23 height 13
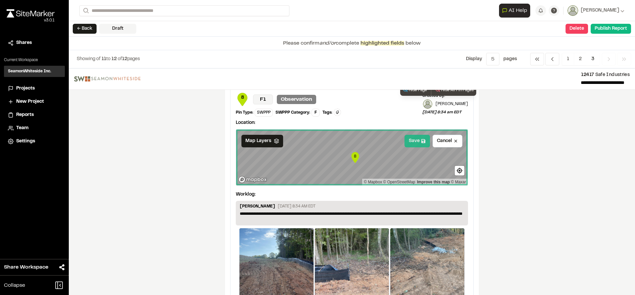
click at [414, 143] on button "Save" at bounding box center [416, 141] width 25 height 13
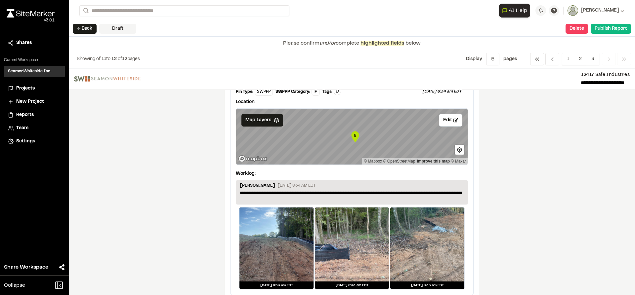
scroll to position [363, 0]
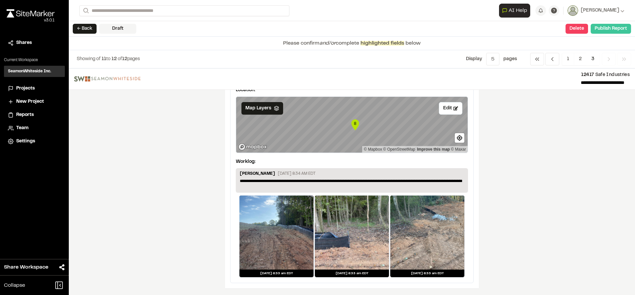
click at [608, 29] on button "Publish Report" at bounding box center [610, 29] width 40 height 10
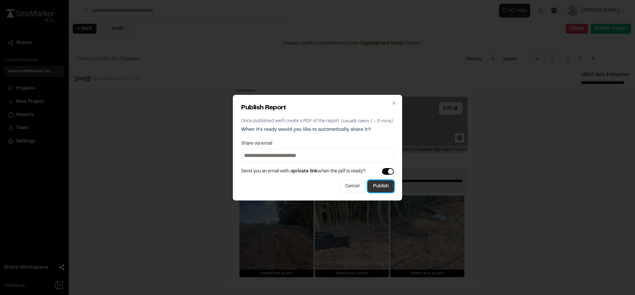
click at [380, 185] on button "Publish" at bounding box center [381, 186] width 26 height 12
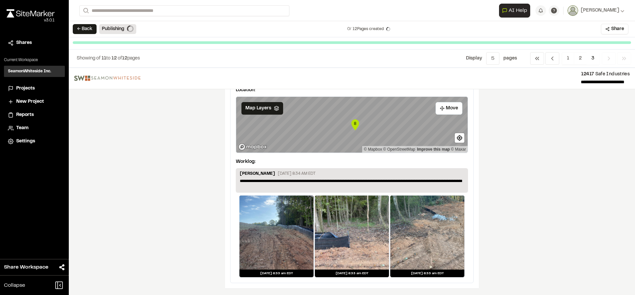
scroll to position [363, 0]
